Goal: Information Seeking & Learning: Learn about a topic

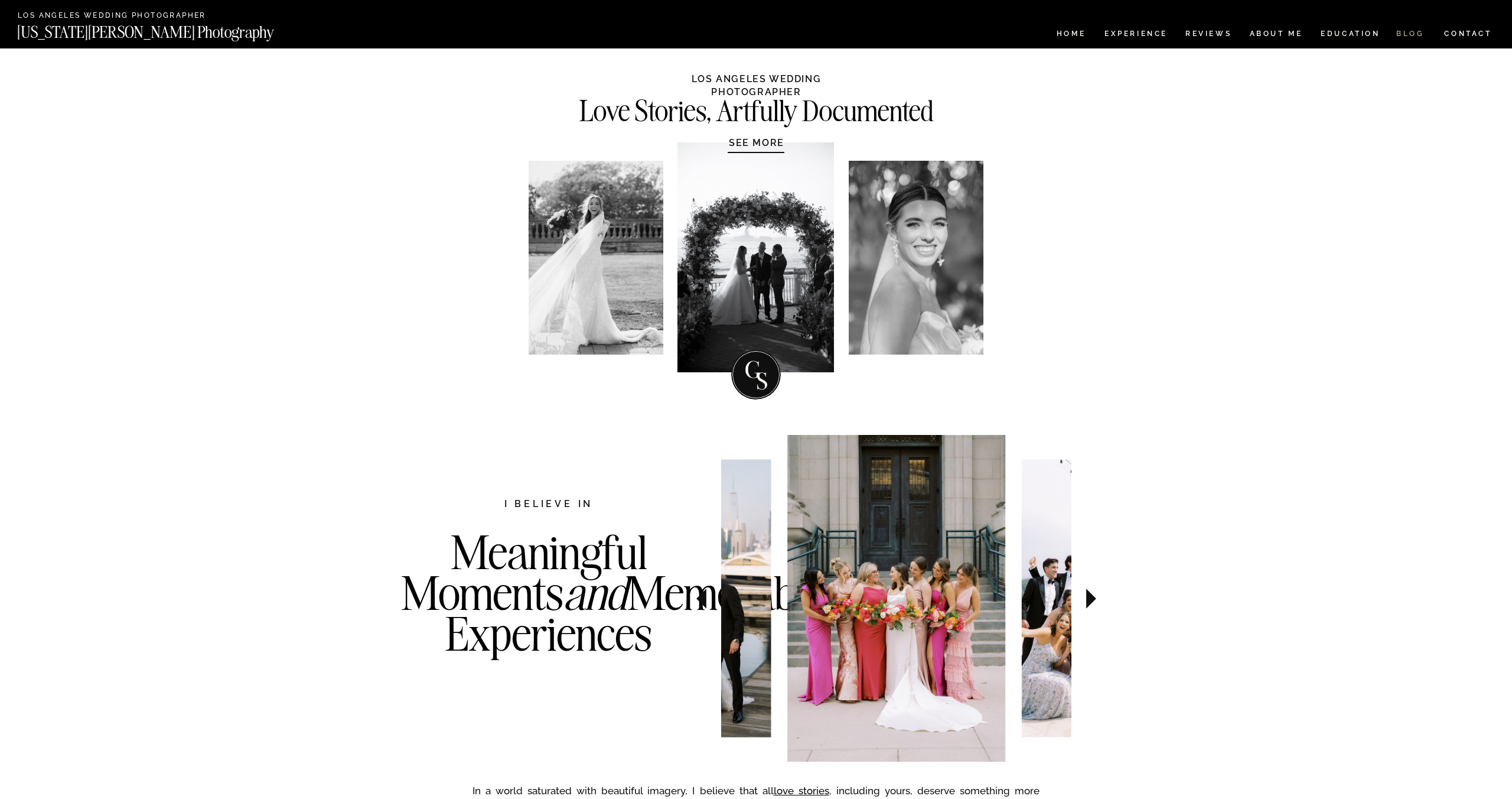
click at [1407, 32] on nav "BLOG" at bounding box center [1410, 35] width 28 height 10
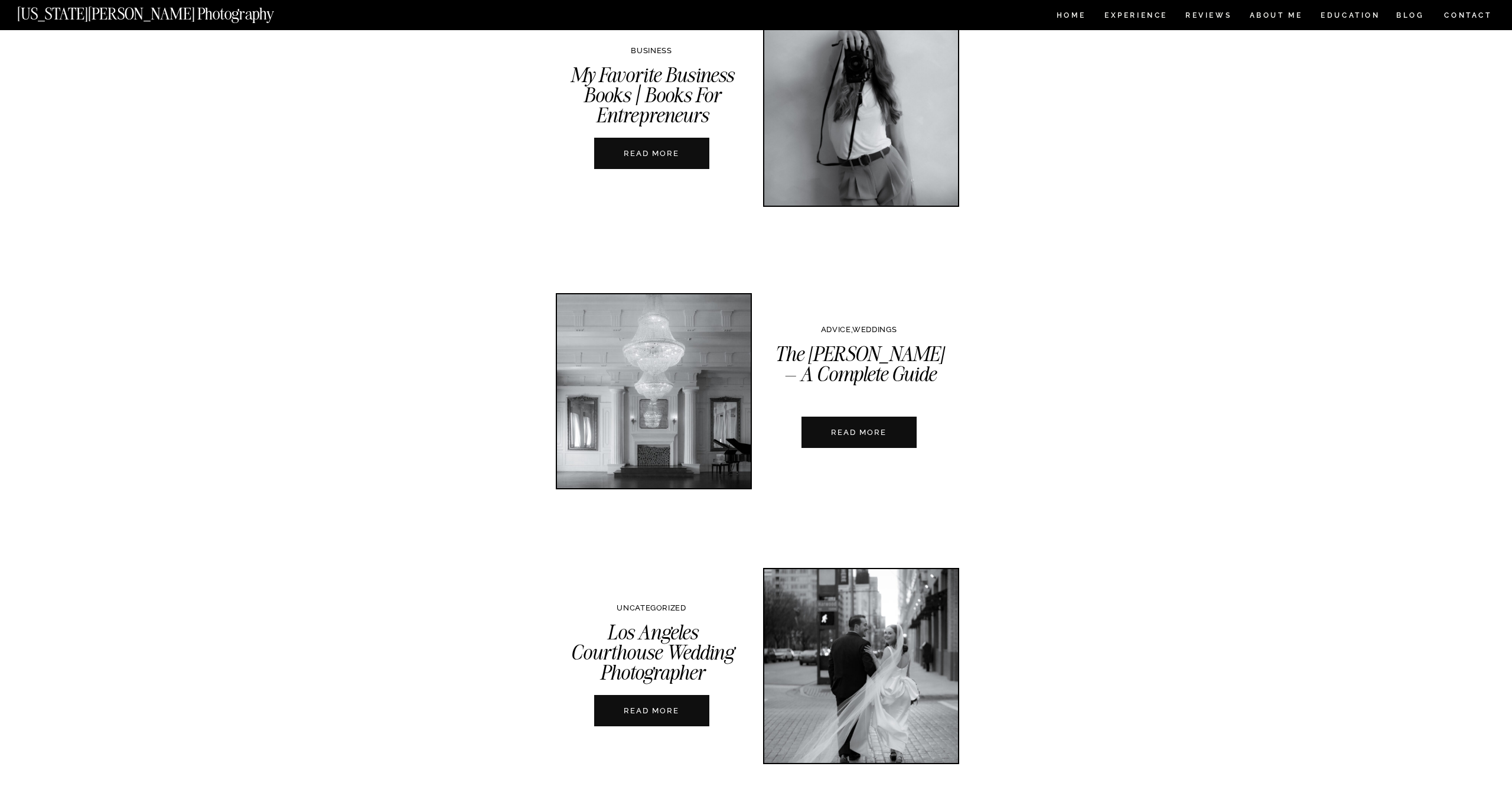
scroll to position [2516, 0]
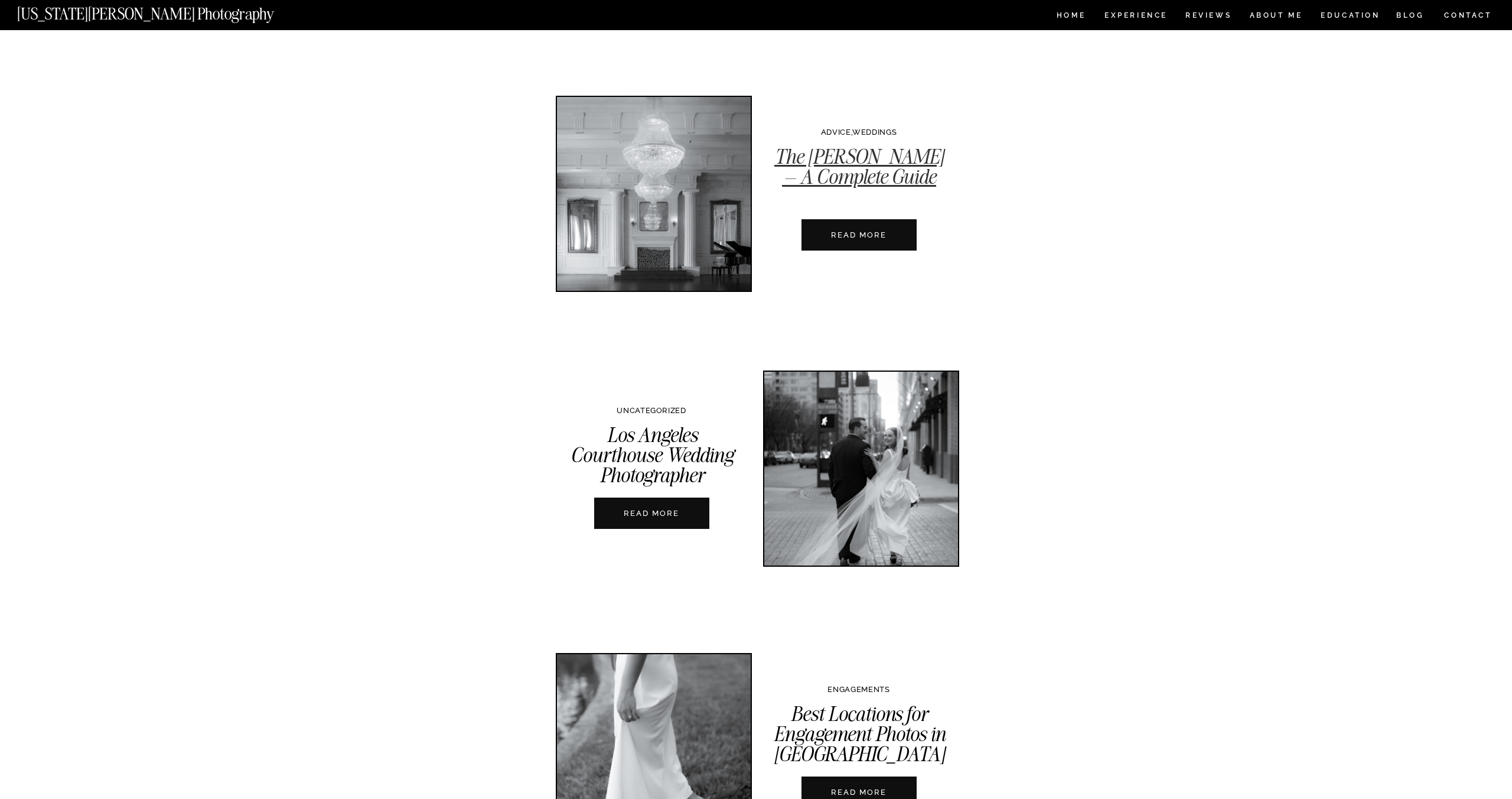
click at [862, 172] on link "The [PERSON_NAME] – A Complete Guide" at bounding box center [859, 166] width 170 height 45
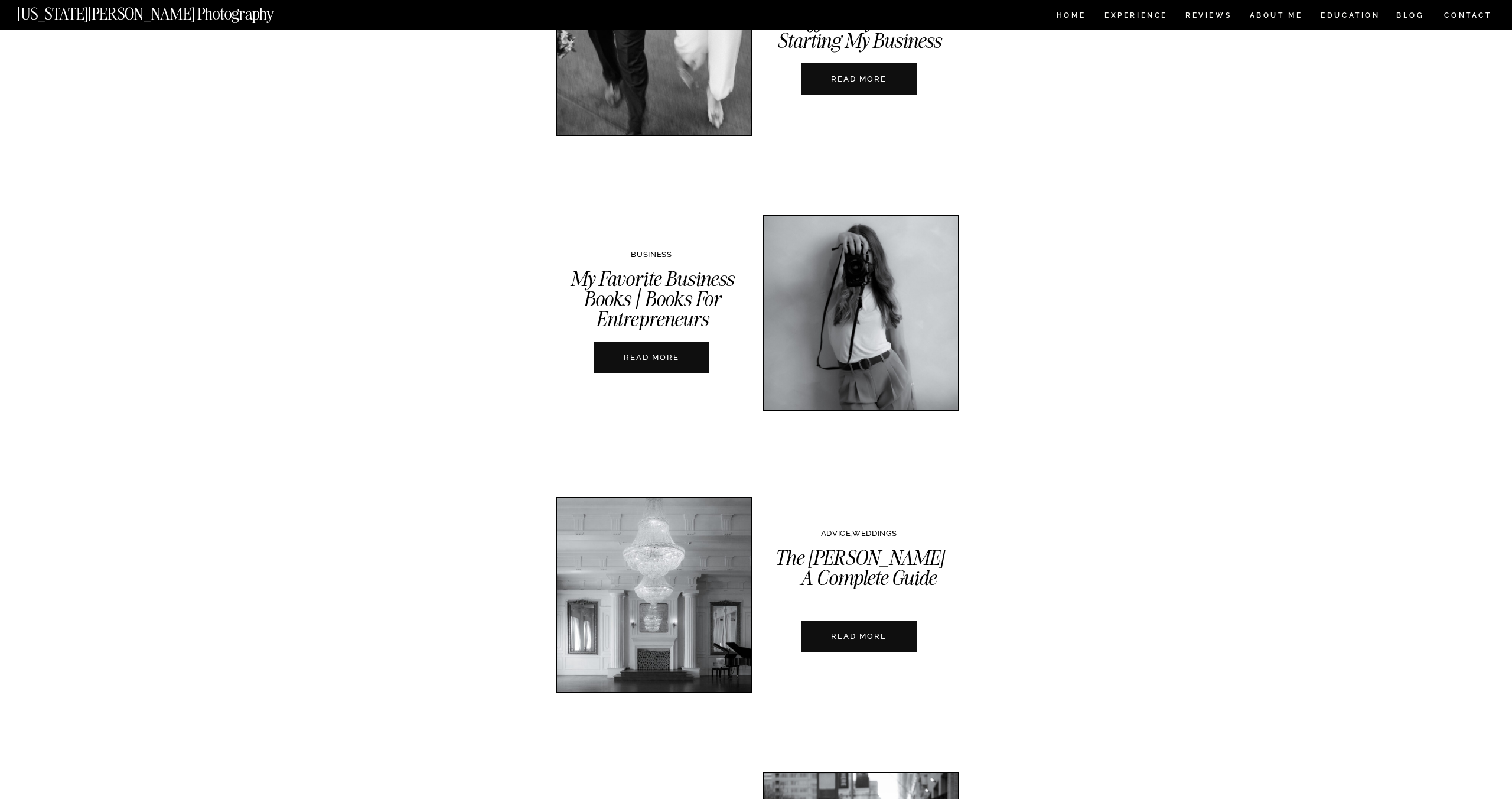
scroll to position [2135, 0]
